Goal: Information Seeking & Learning: Find specific fact

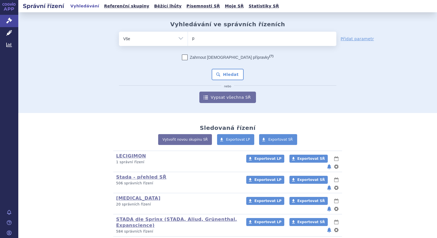
type input "pr"
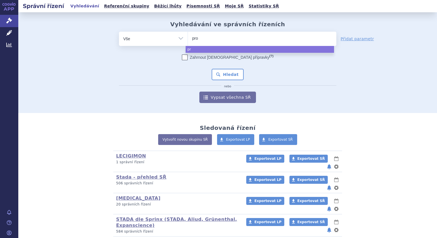
type input "prop"
type input "propra"
type input "proprano"
type input "propranol"
type input "[MEDICAL_DATA]"
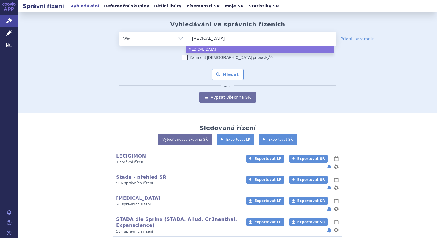
type input "[MEDICAL_DATA]"
select select "[MEDICAL_DATA]"
click at [227, 75] on button "Hledat" at bounding box center [227, 74] width 32 height 11
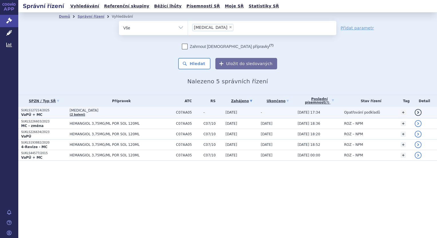
click at [32, 111] on p "SUKLS127214/2025" at bounding box center [44, 111] width 46 height 4
